Goal: Transaction & Acquisition: Purchase product/service

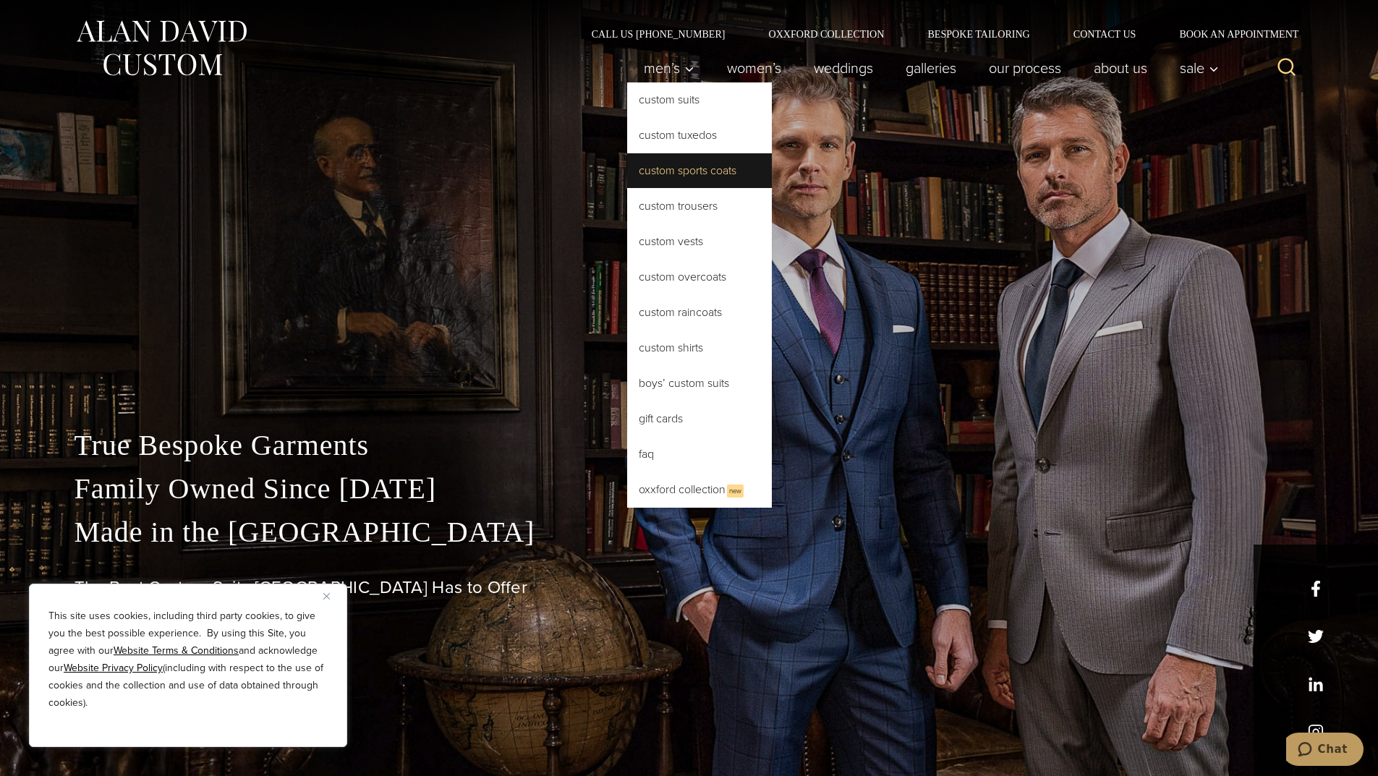
click at [655, 171] on link "Custom Sports Coats" at bounding box center [699, 170] width 145 height 35
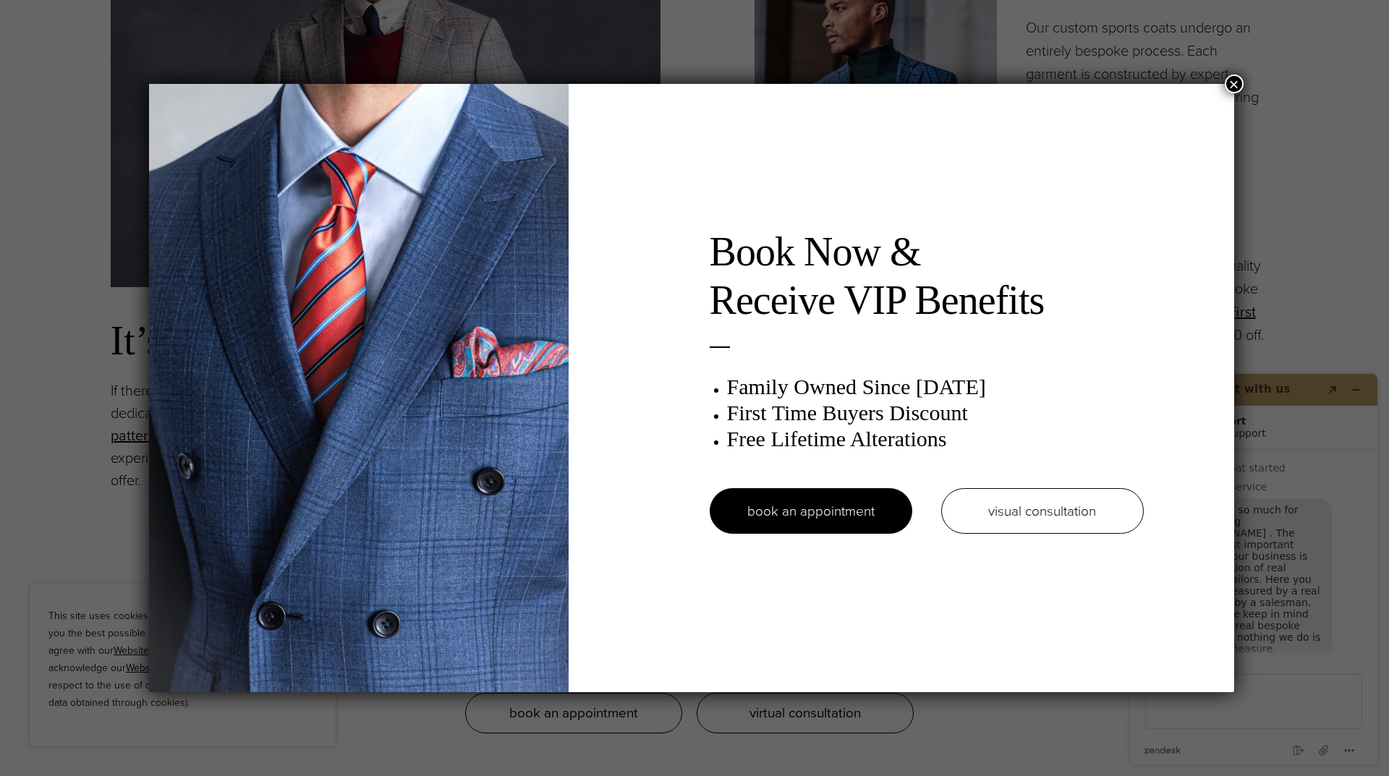
click at [1241, 85] on button "×" at bounding box center [1234, 84] width 19 height 19
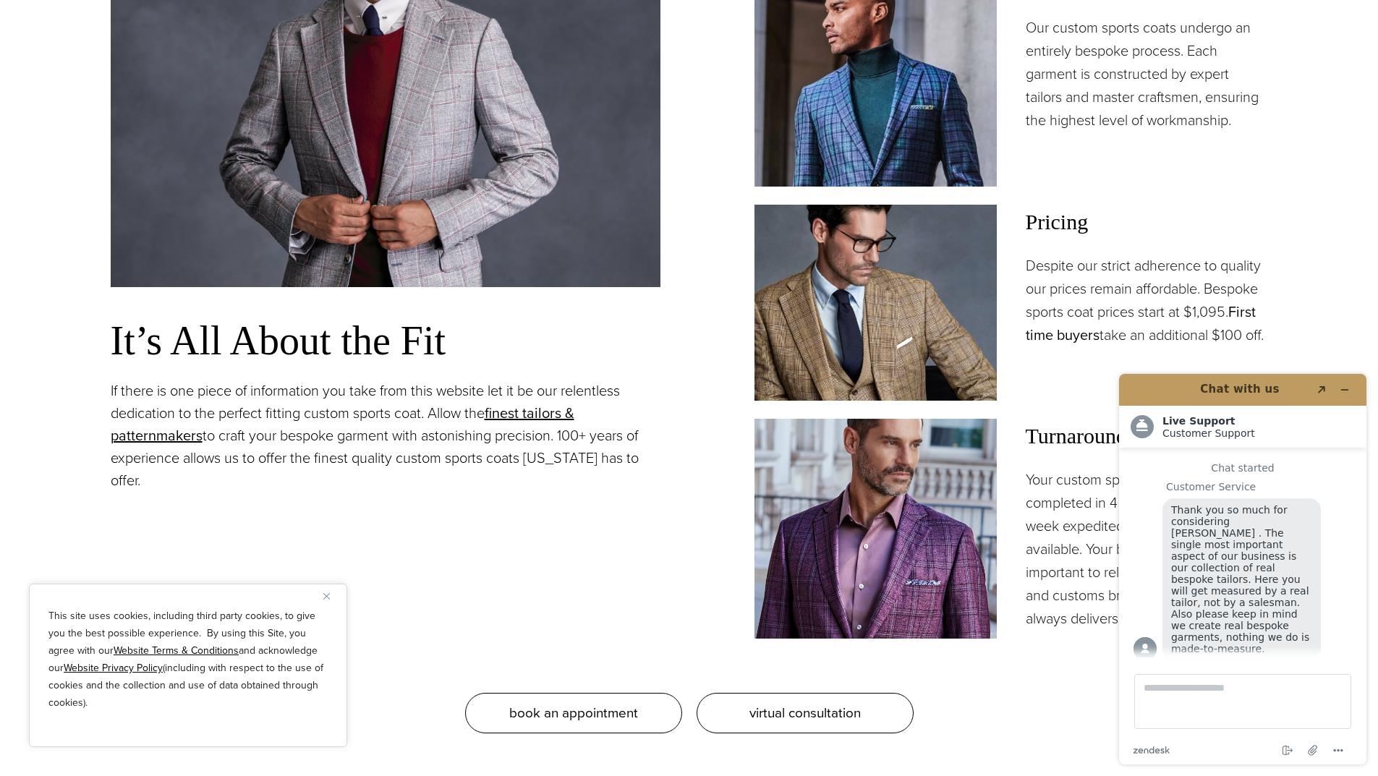
click at [1051, 340] on link "First time buyers" at bounding box center [1141, 323] width 230 height 45
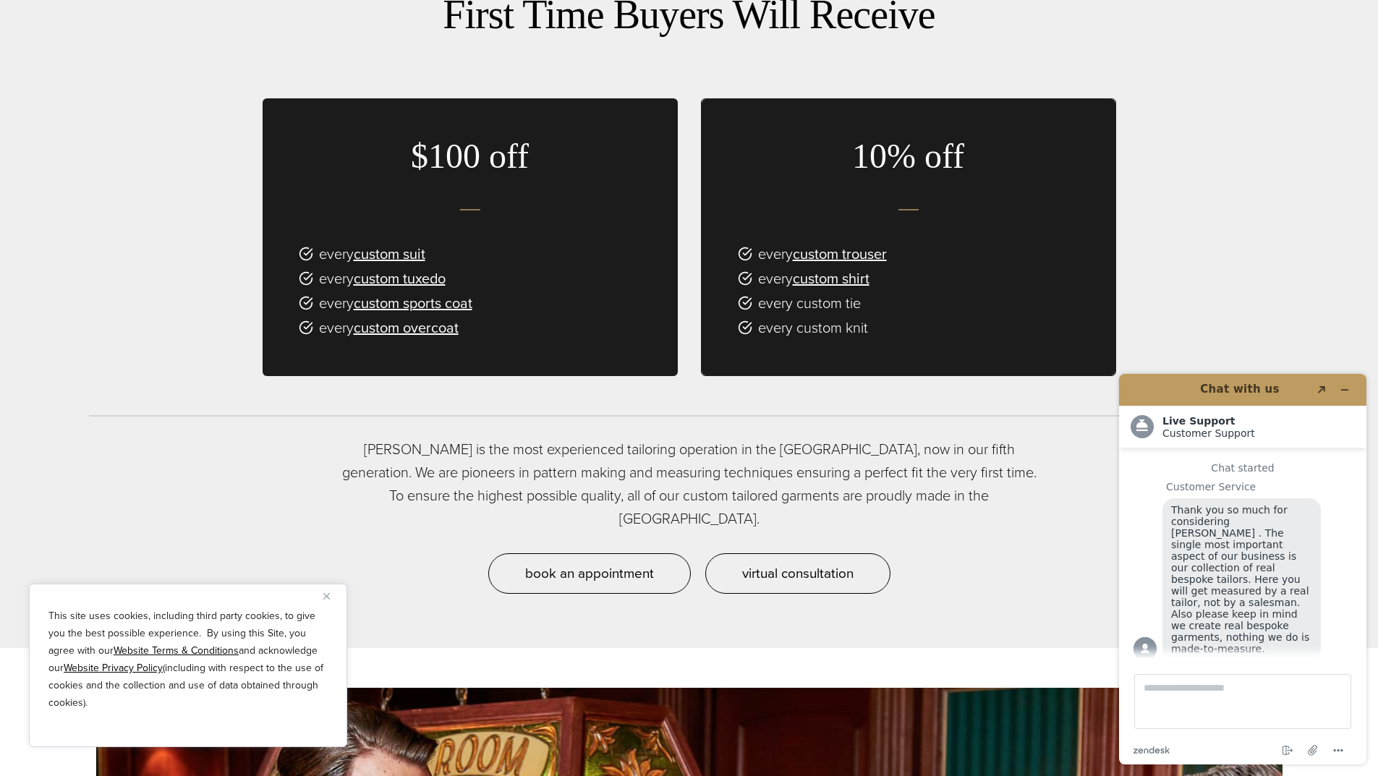
scroll to position [1085, 0]
click at [428, 306] on link "custom sports coat" at bounding box center [413, 303] width 119 height 22
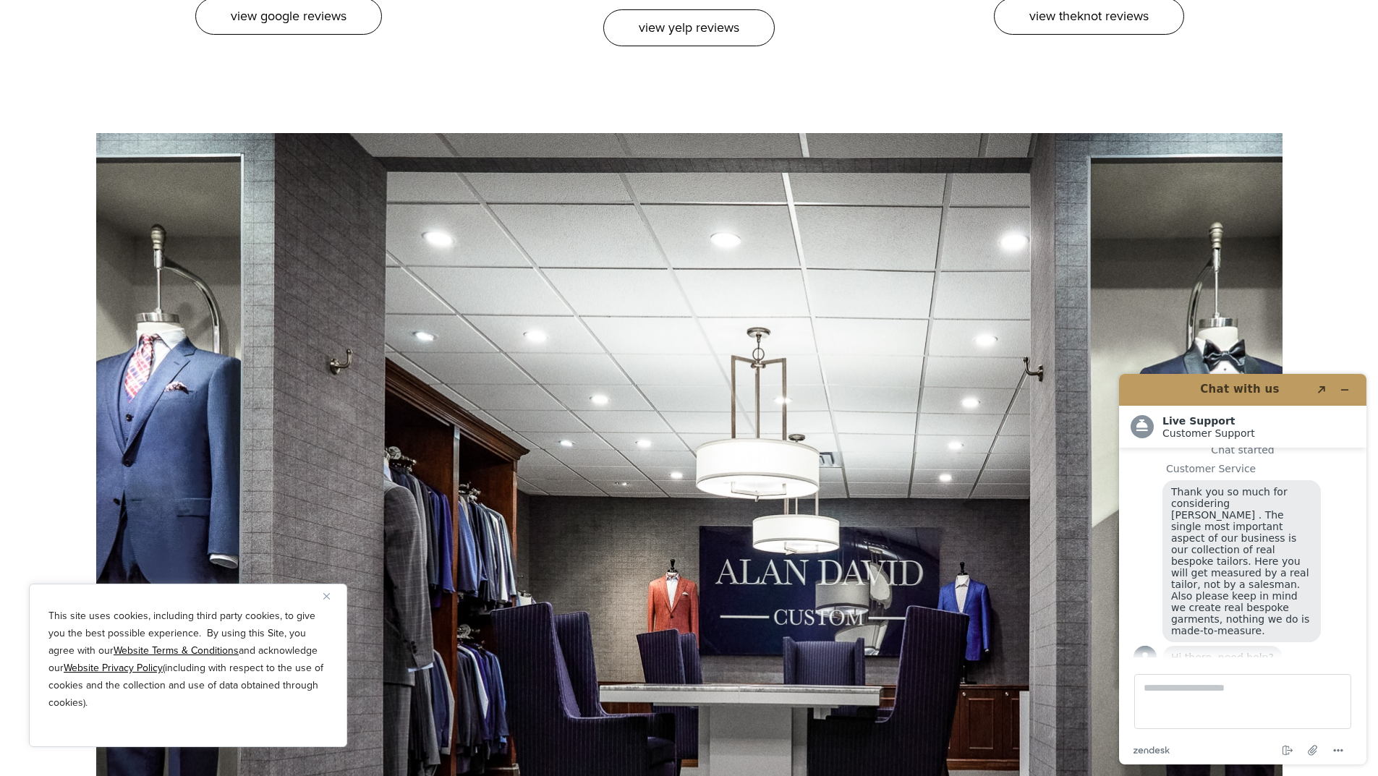
scroll to position [8973, 0]
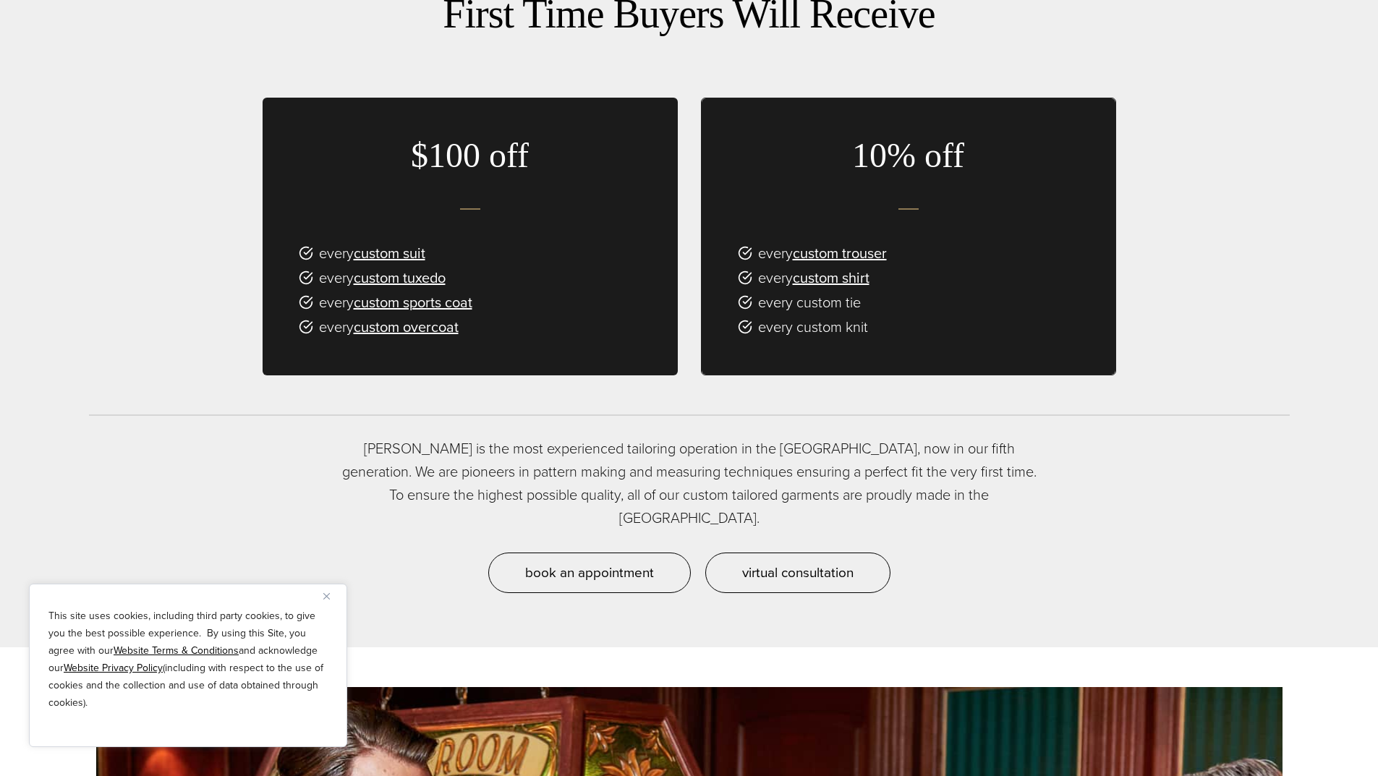
scroll to position [18, 0]
